Goal: Information Seeking & Learning: Understand process/instructions

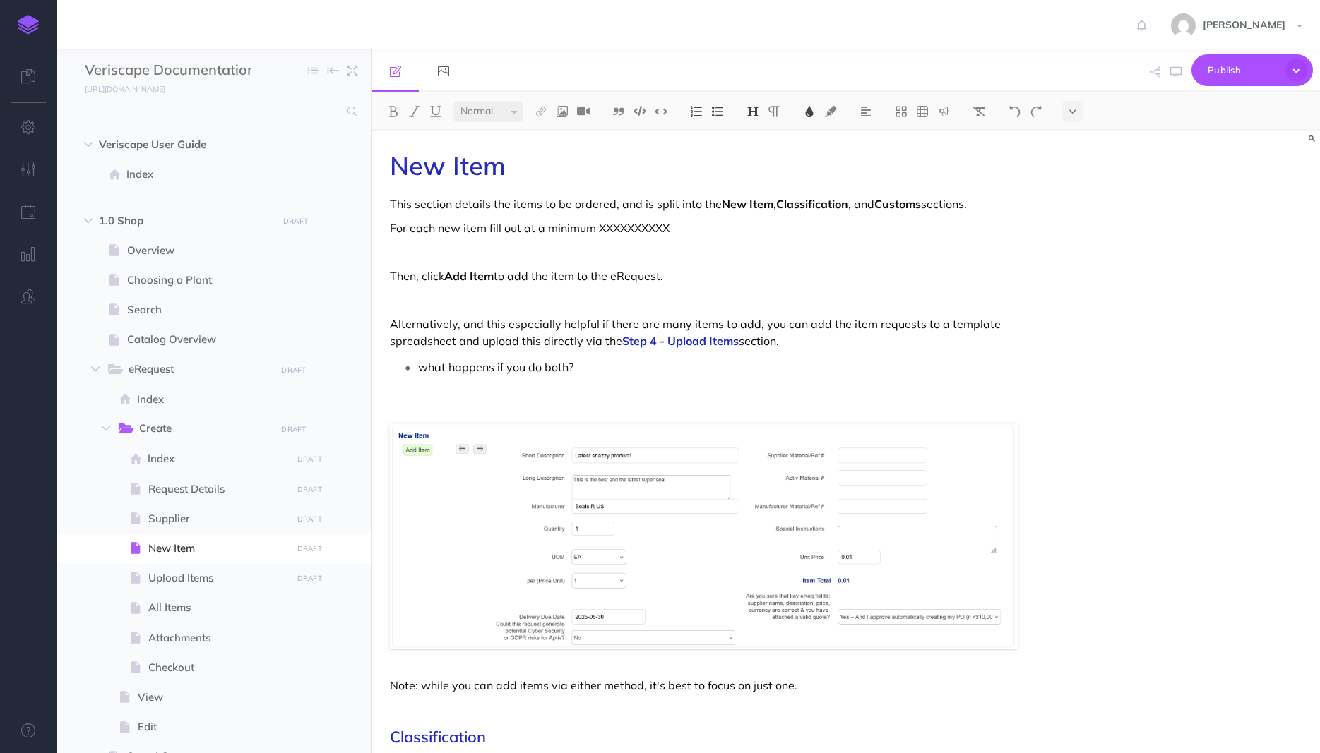
select select "null"
click at [195, 575] on span "Upload Items" at bounding box center [217, 578] width 138 height 17
select select "null"
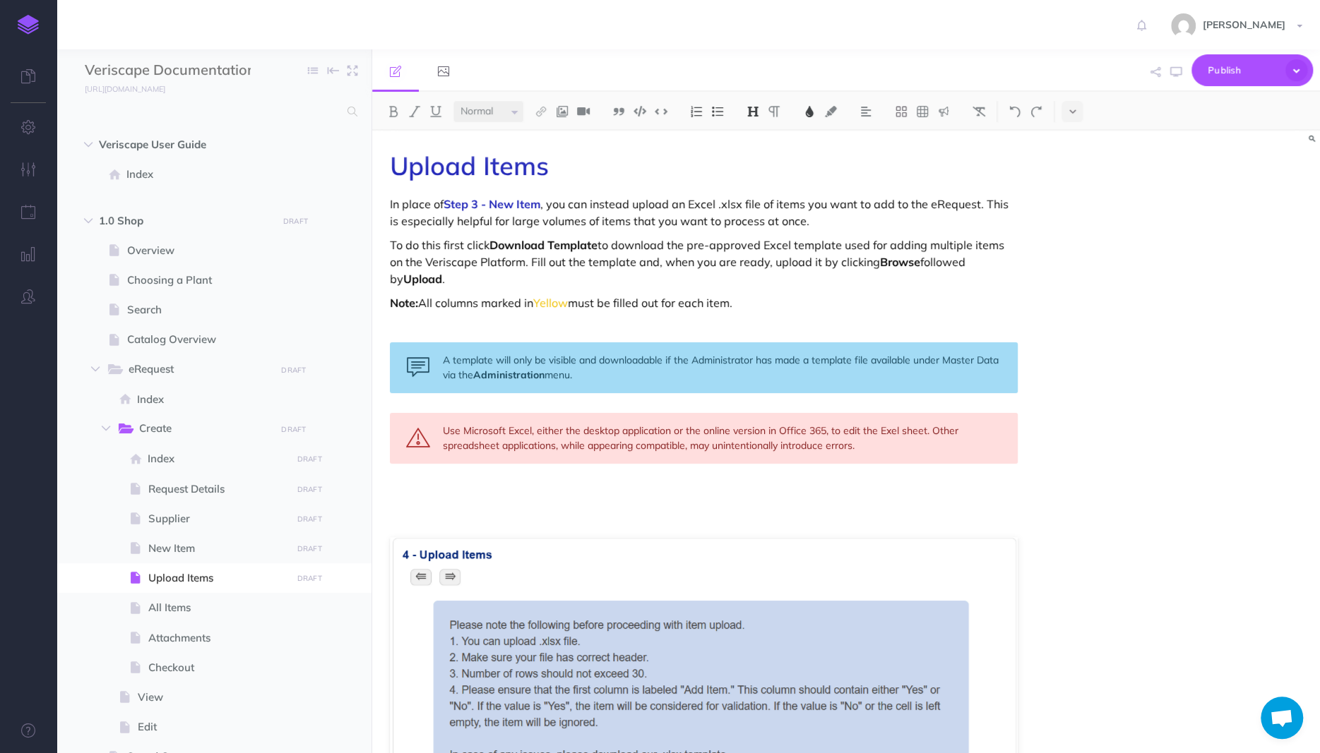
click at [882, 277] on p "To do this first click Download Template to download the pre-approved Excel tem…" at bounding box center [704, 262] width 628 height 51
click at [853, 269] on p "To do this first click Download Template to download the pre-approved Excel tem…" at bounding box center [704, 262] width 628 height 51
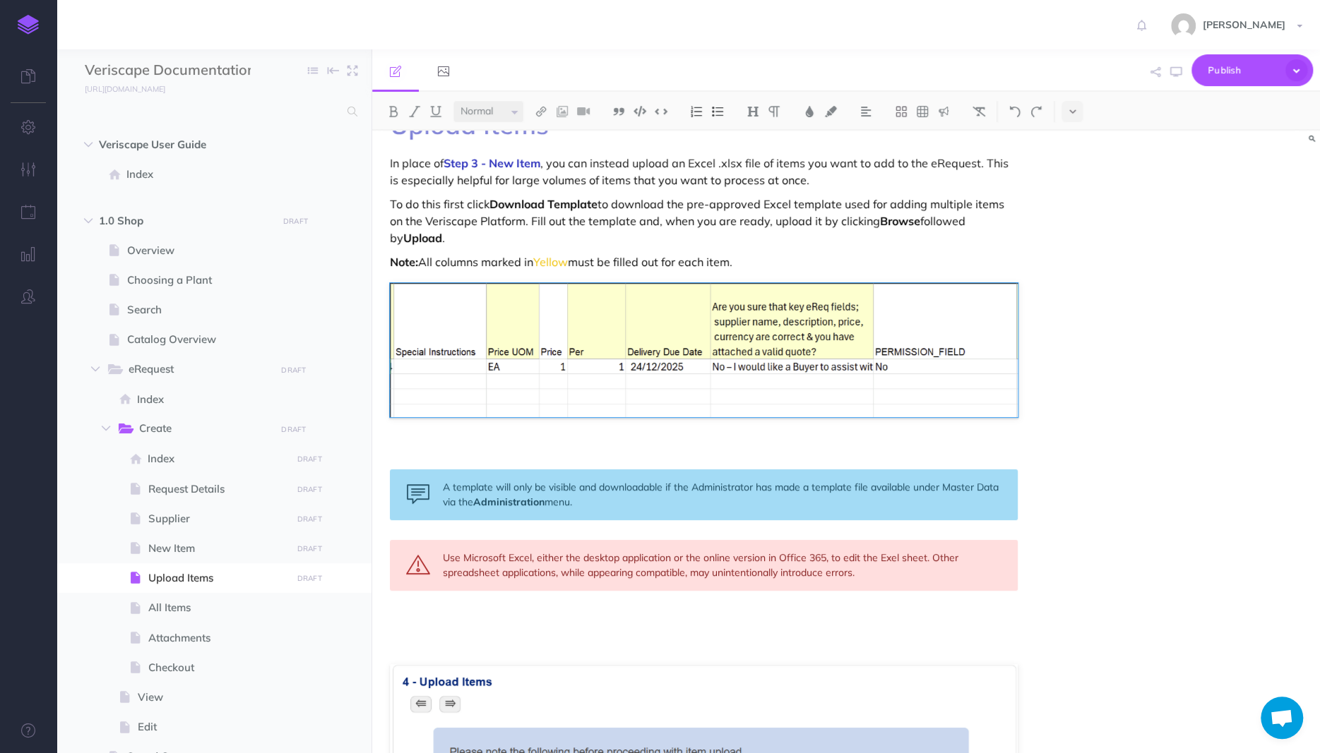
scroll to position [73, 0]
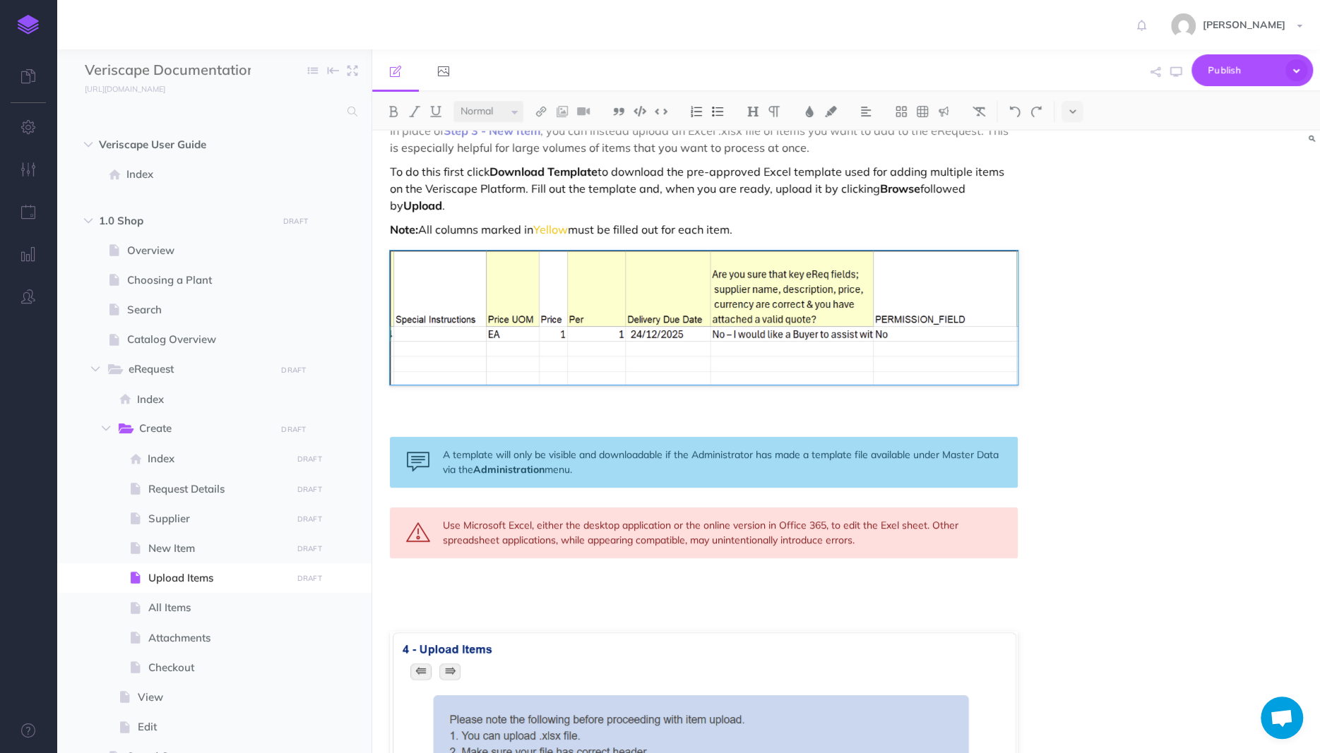
click at [883, 396] on div "Upload Items In place of Step 3 - New Item , you can instead upload an Excel .x…" at bounding box center [703, 585] width 663 height 1057
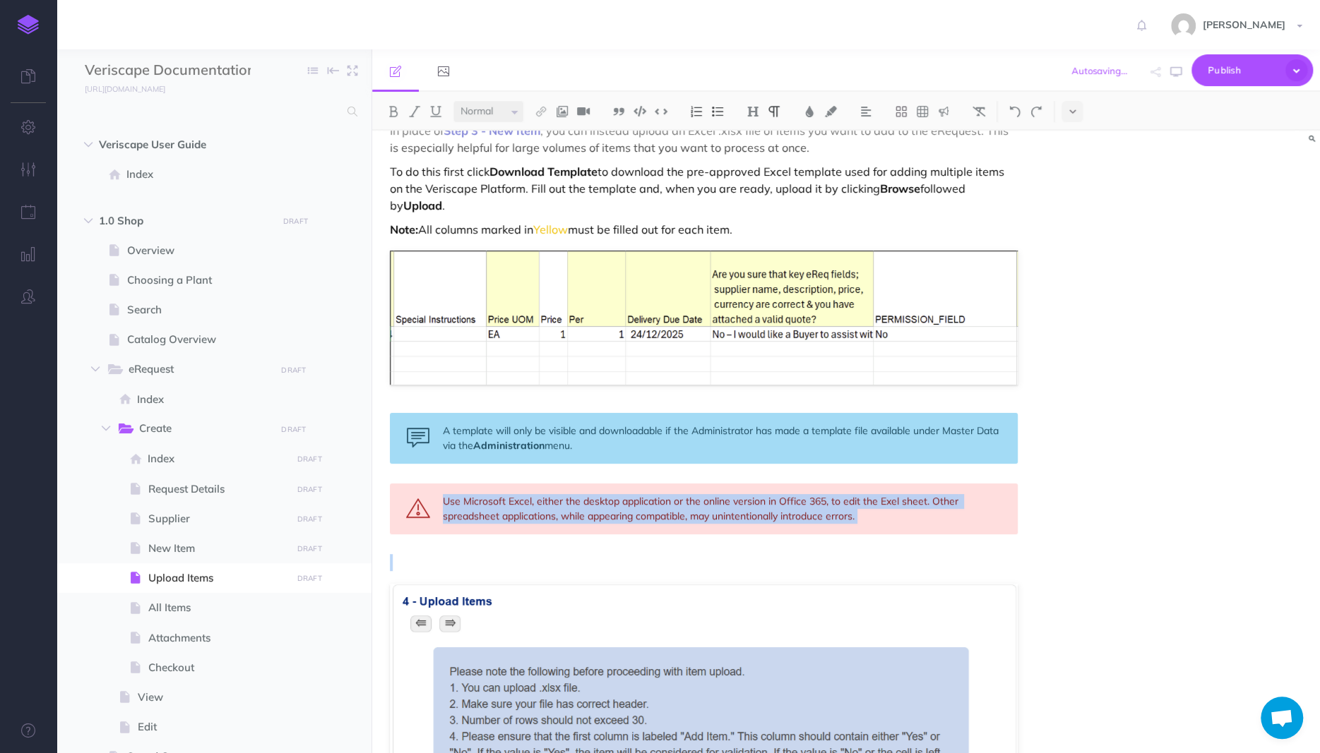
scroll to position [287, 0]
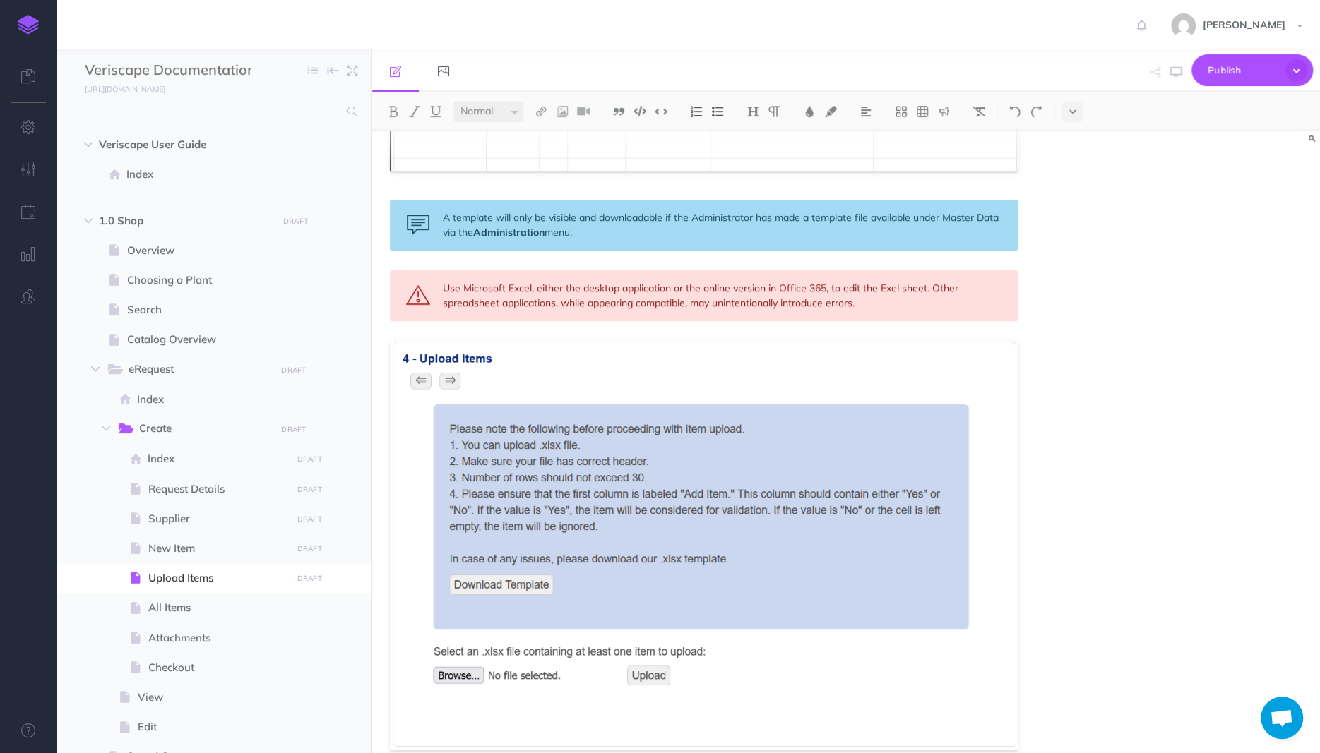
click at [951, 314] on div "Use Microsoft Excel, either the desktop application or the online version in Of…" at bounding box center [704, 295] width 628 height 51
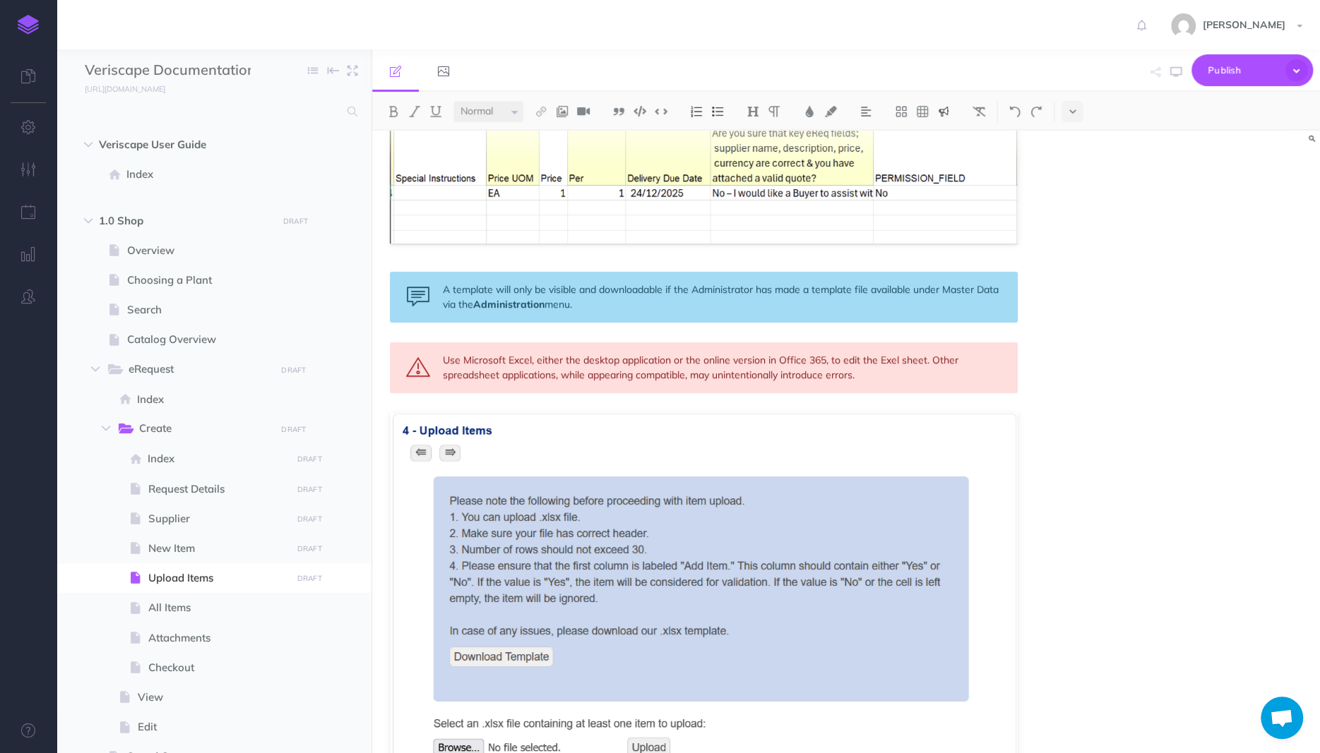
scroll to position [213, 0]
click at [927, 290] on div "A template will only be visible and downloadable if the Administrator has made …" at bounding box center [704, 298] width 628 height 51
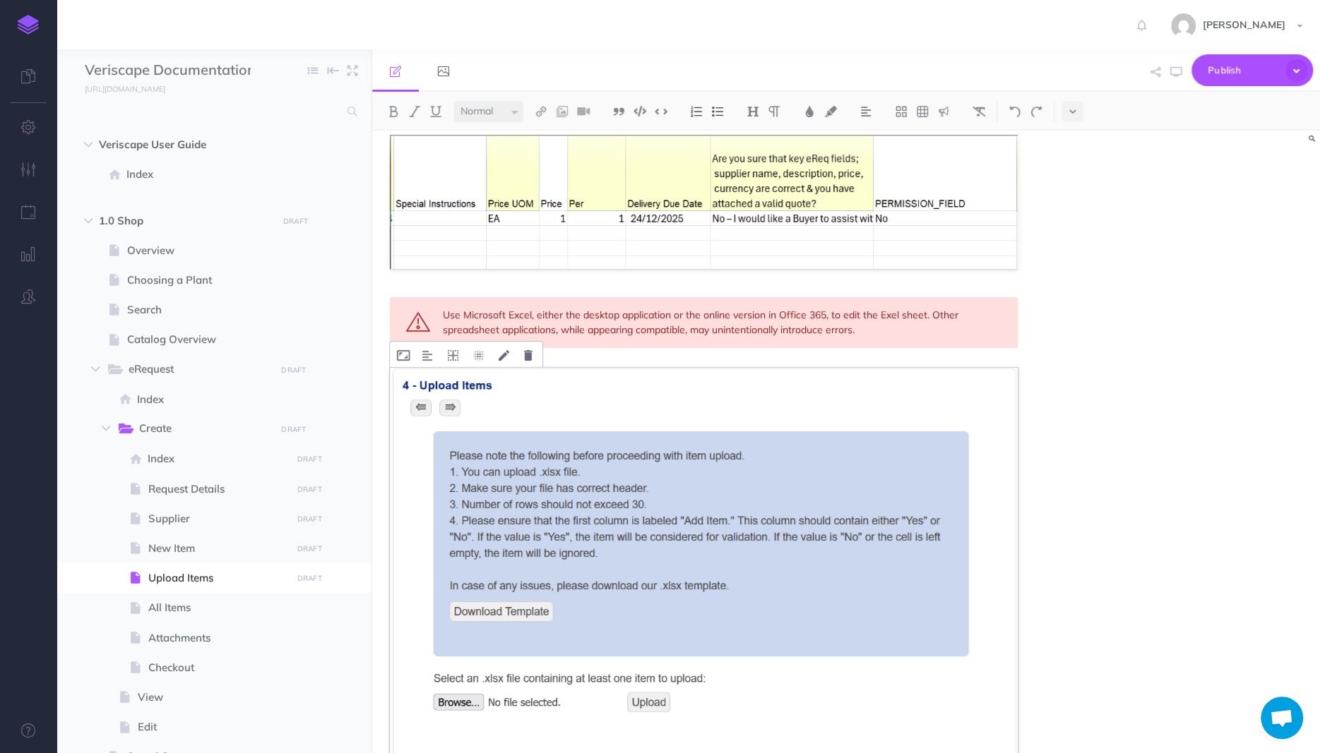
scroll to position [286, 0]
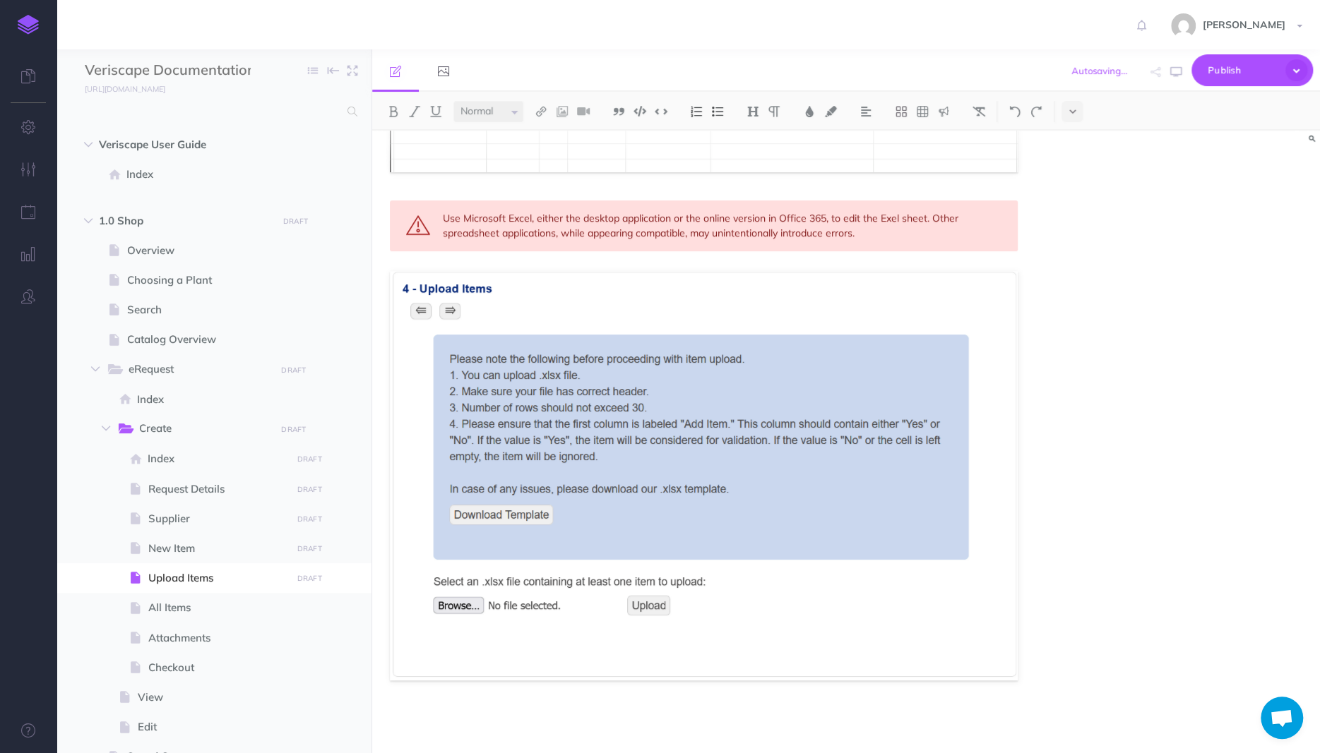
click at [939, 724] on p at bounding box center [704, 717] width 628 height 17
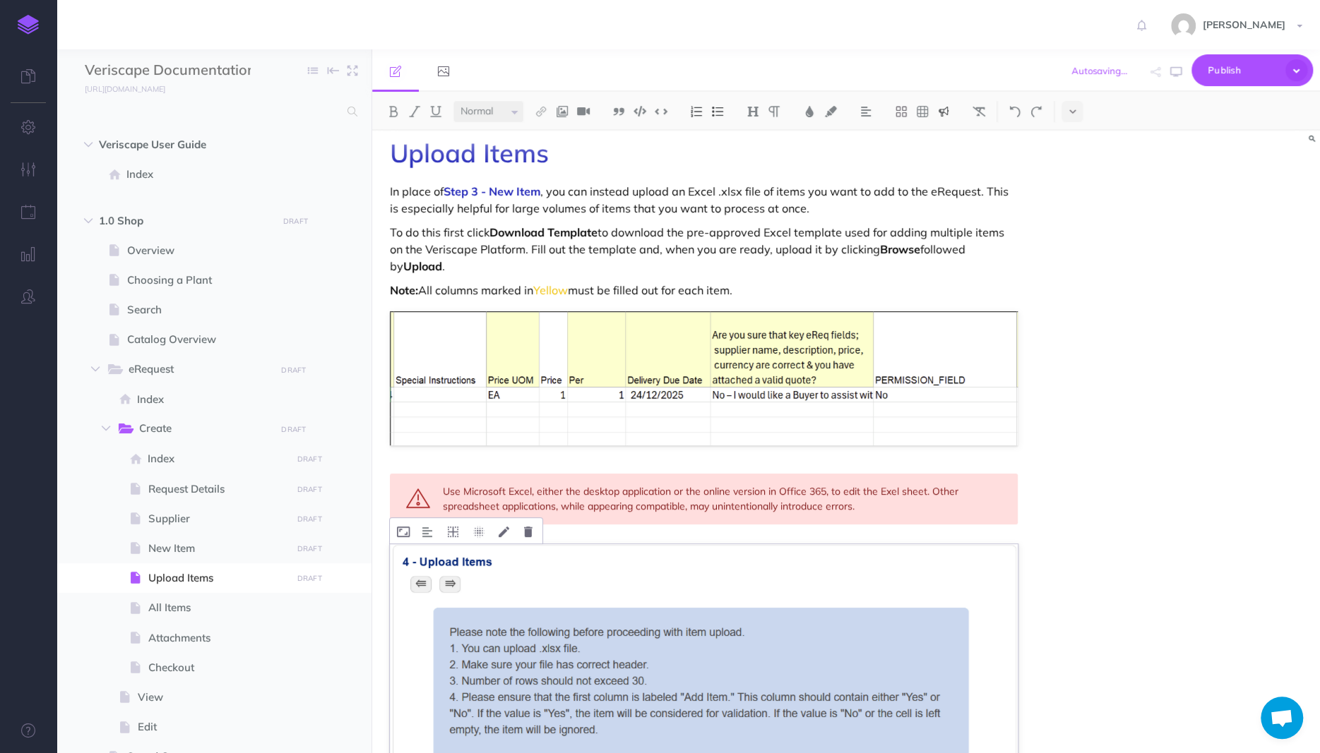
scroll to position [0, 0]
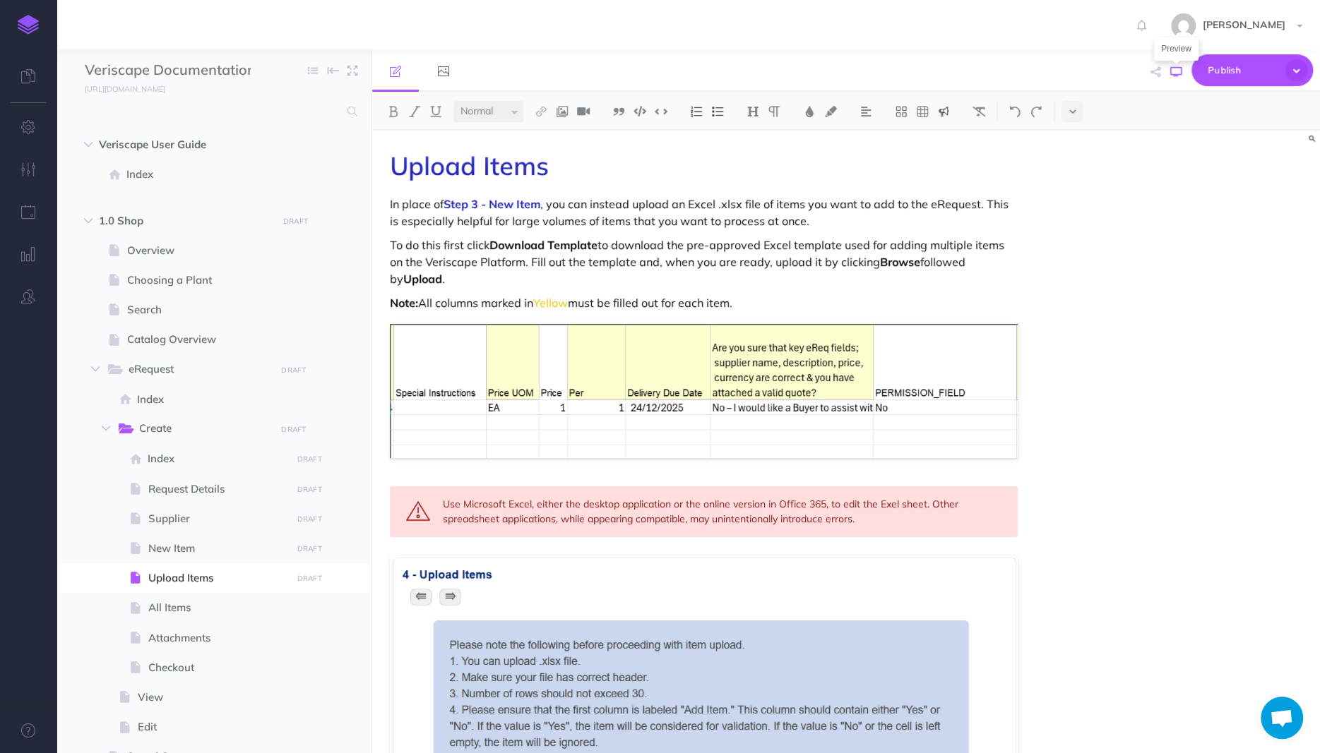
click at [1178, 71] on icon "button" at bounding box center [1175, 71] width 11 height 11
